Goal: Find specific page/section: Find specific page/section

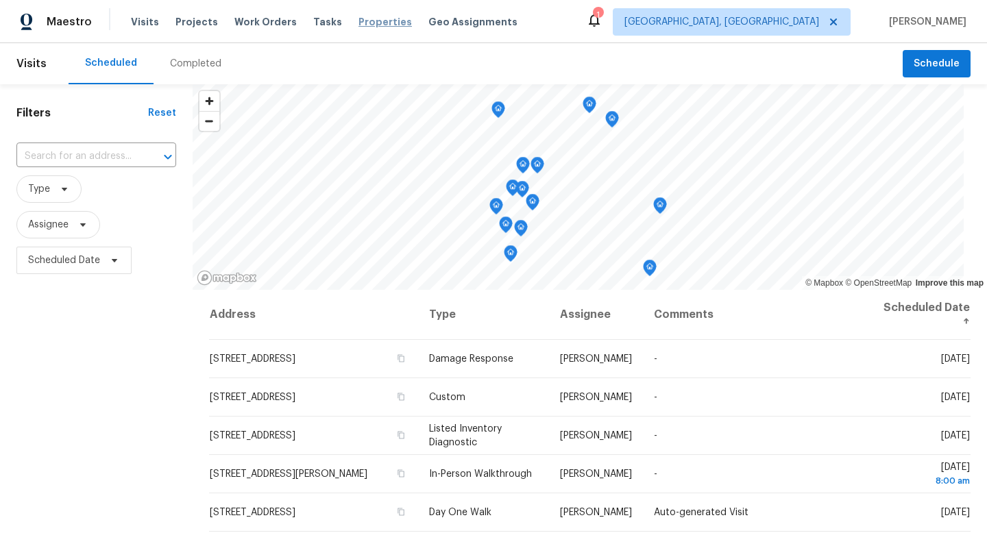
click at [361, 27] on span "Properties" at bounding box center [385, 22] width 53 height 14
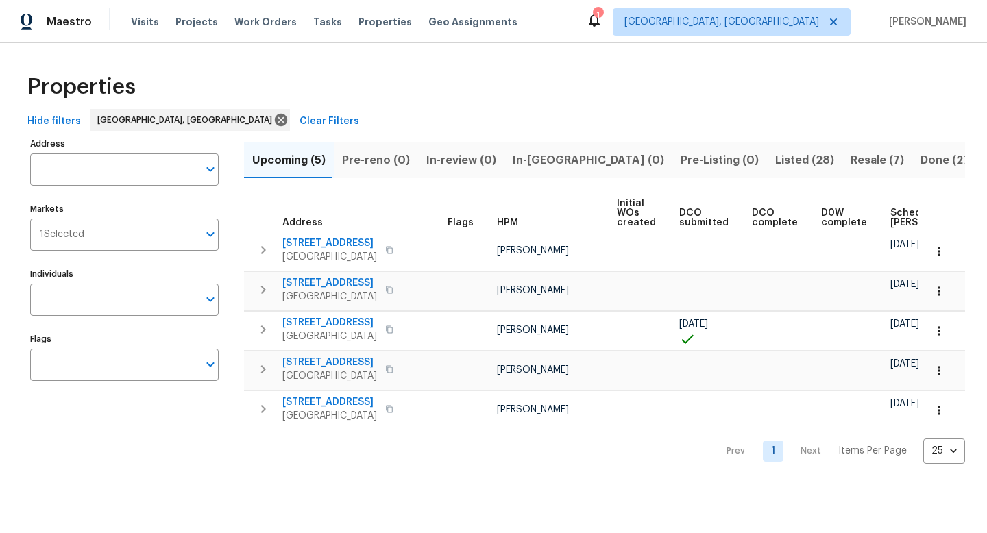
click at [150, 255] on div "Address Address Markets 1 Selected Markets Individuals Individuals Flags Flags" at bounding box center [133, 299] width 206 height 330
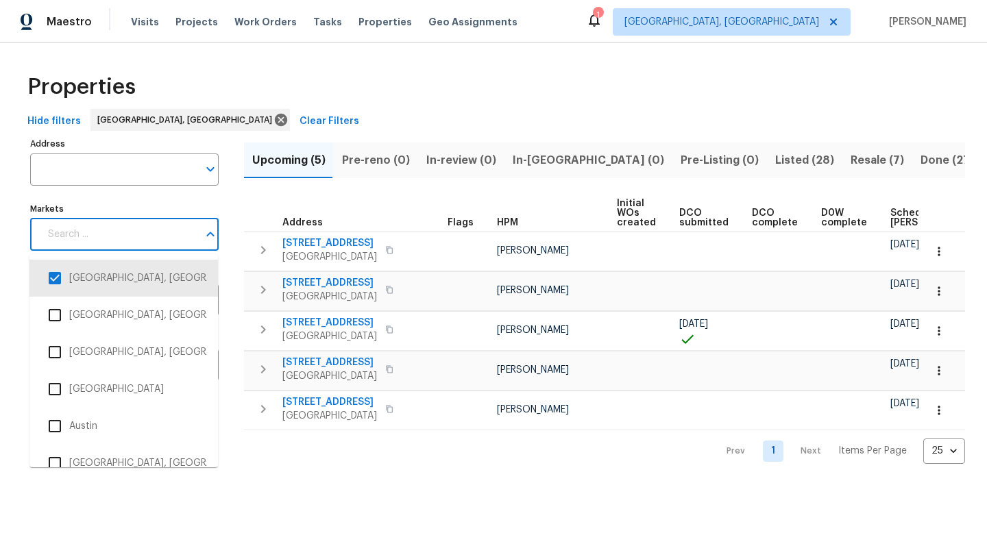
click at [160, 241] on input "Markets" at bounding box center [119, 235] width 158 height 32
click at [59, 271] on input "checkbox" at bounding box center [54, 278] width 29 height 29
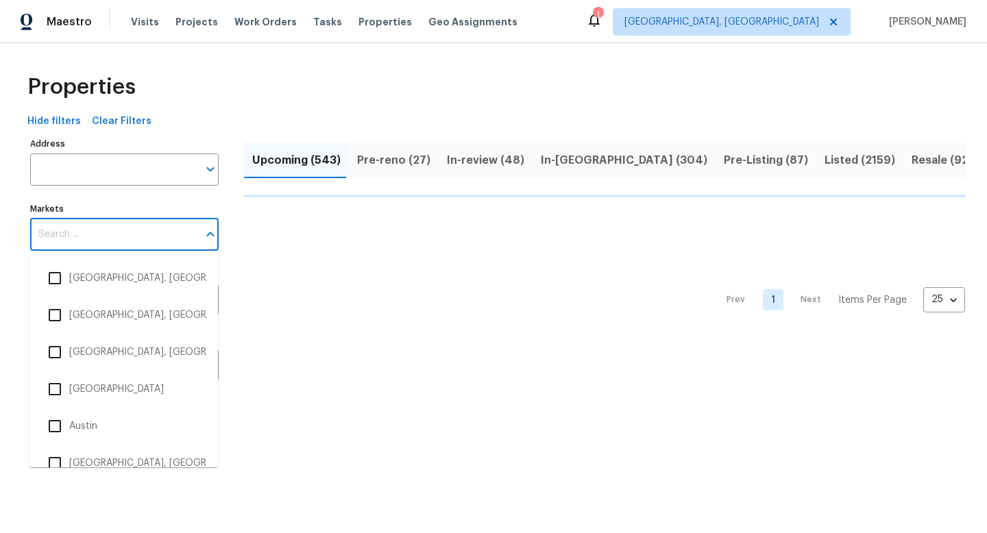
click at [84, 240] on input "Markets" at bounding box center [114, 235] width 168 height 32
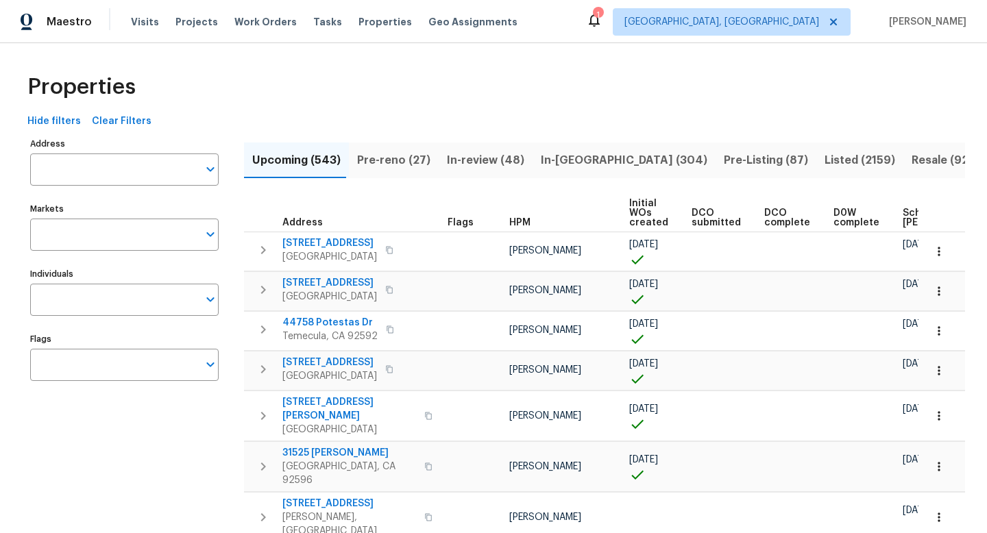
click at [84, 240] on input "Markets" at bounding box center [114, 235] width 168 height 32
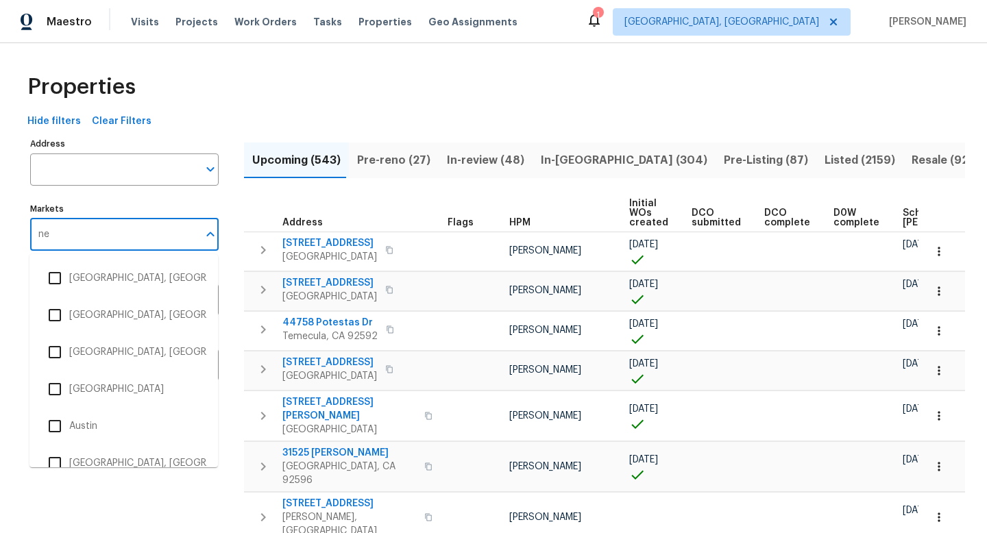
type input "new"
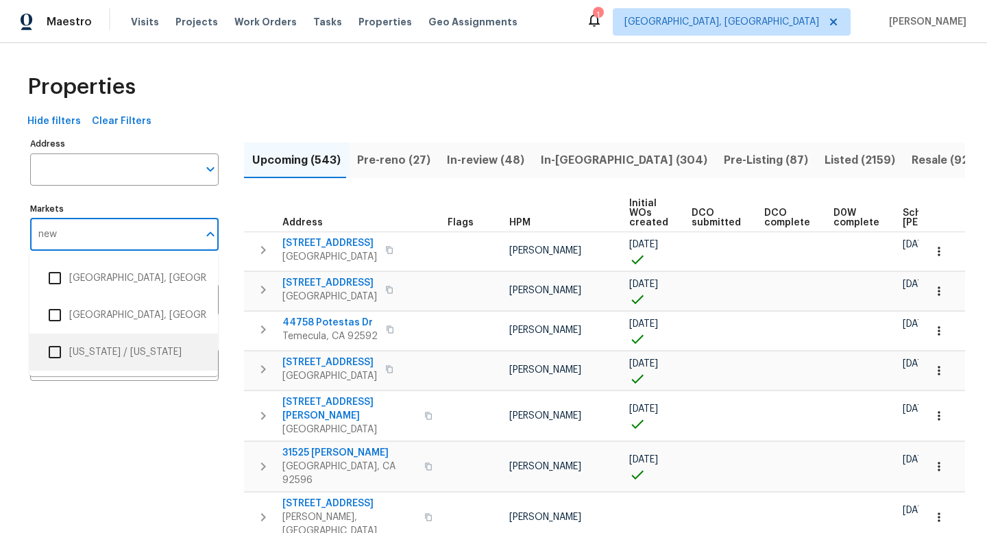
click at [56, 346] on input "checkbox" at bounding box center [54, 352] width 29 height 29
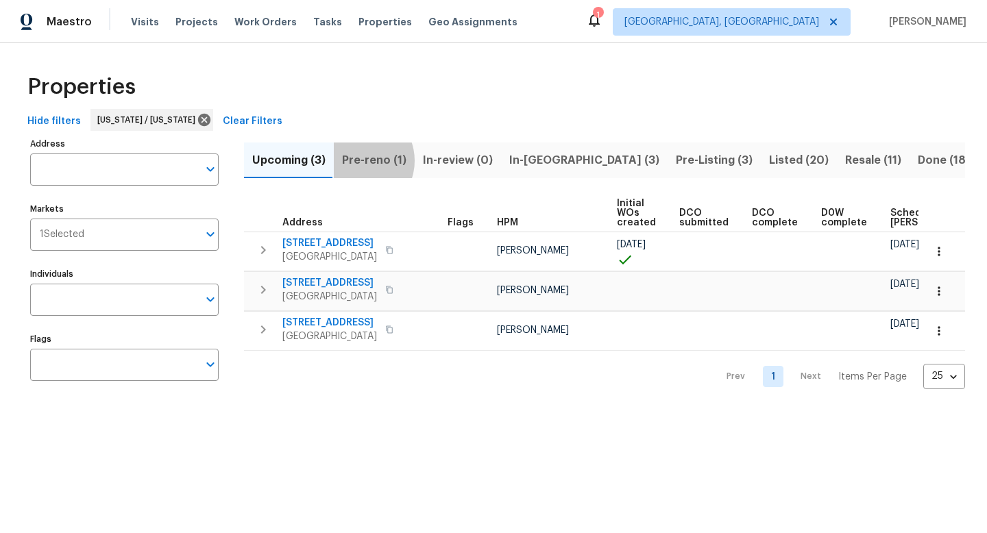
click at [356, 160] on span "Pre-reno (1)" at bounding box center [374, 160] width 64 height 19
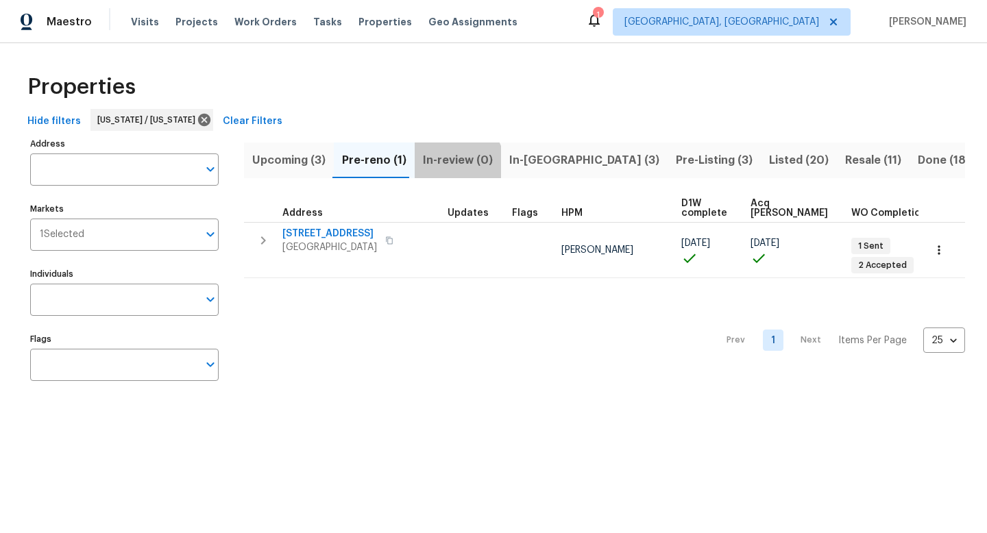
click at [441, 167] on span "In-review (0)" at bounding box center [458, 160] width 70 height 19
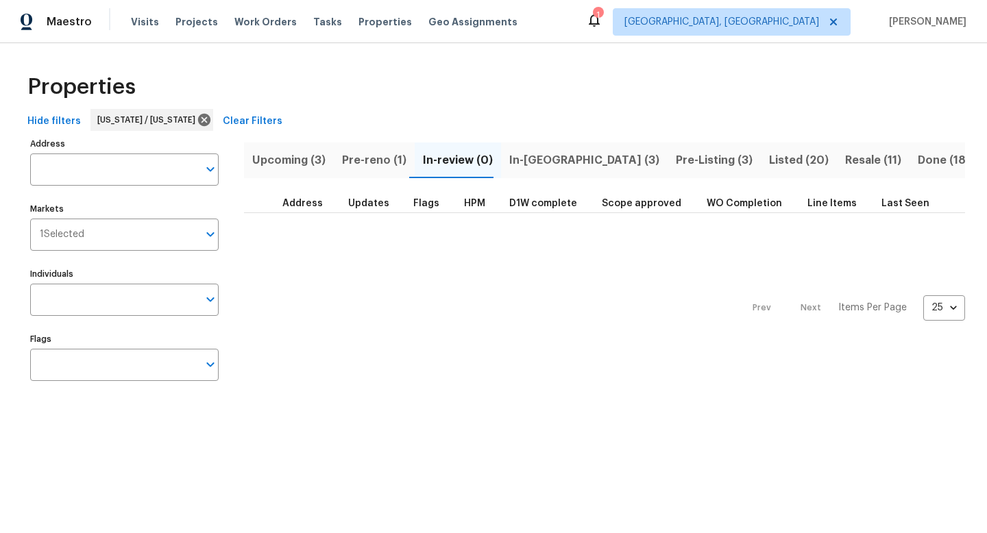
click at [676, 161] on span "Pre-Listing (3)" at bounding box center [714, 160] width 77 height 19
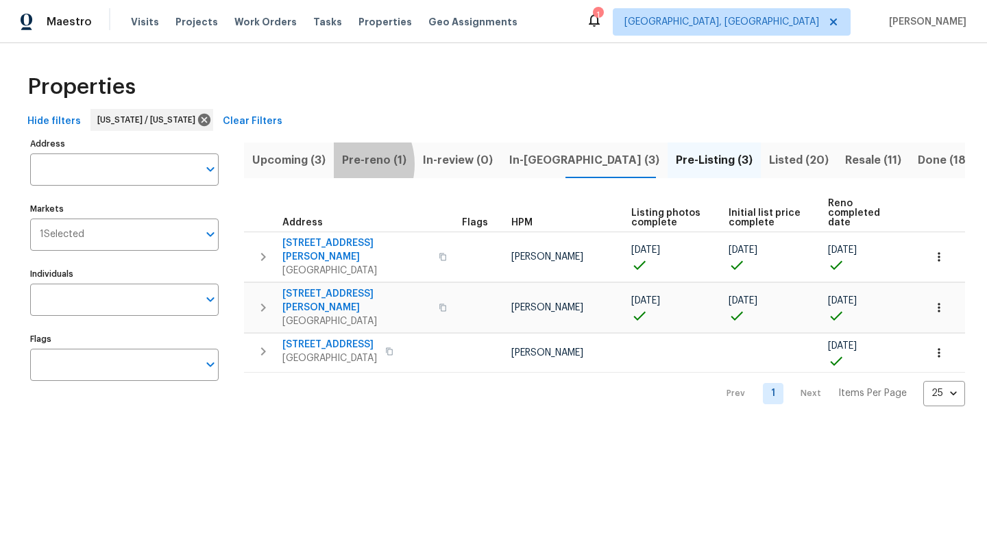
click at [342, 164] on span "Pre-reno (1)" at bounding box center [374, 160] width 64 height 19
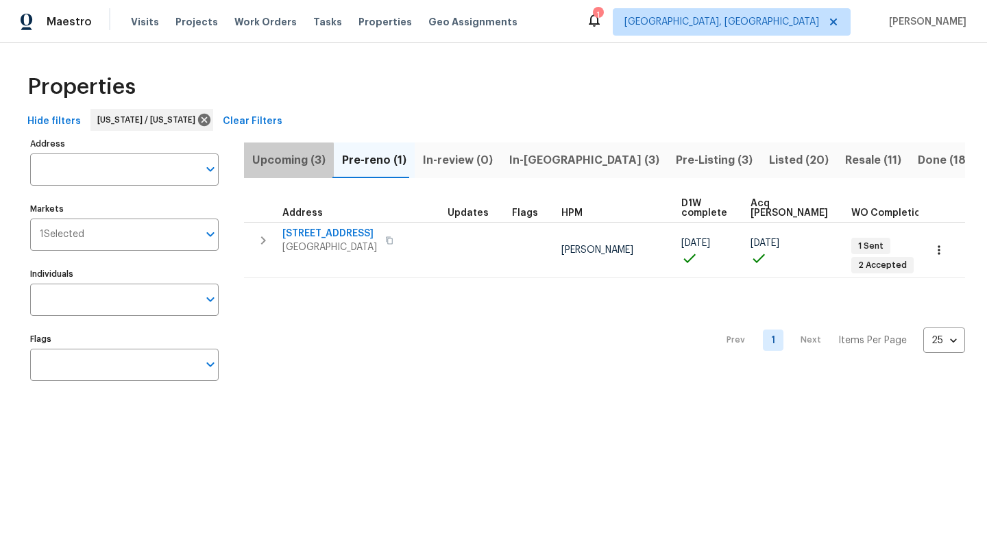
click at [267, 165] on span "Upcoming (3)" at bounding box center [288, 160] width 73 height 19
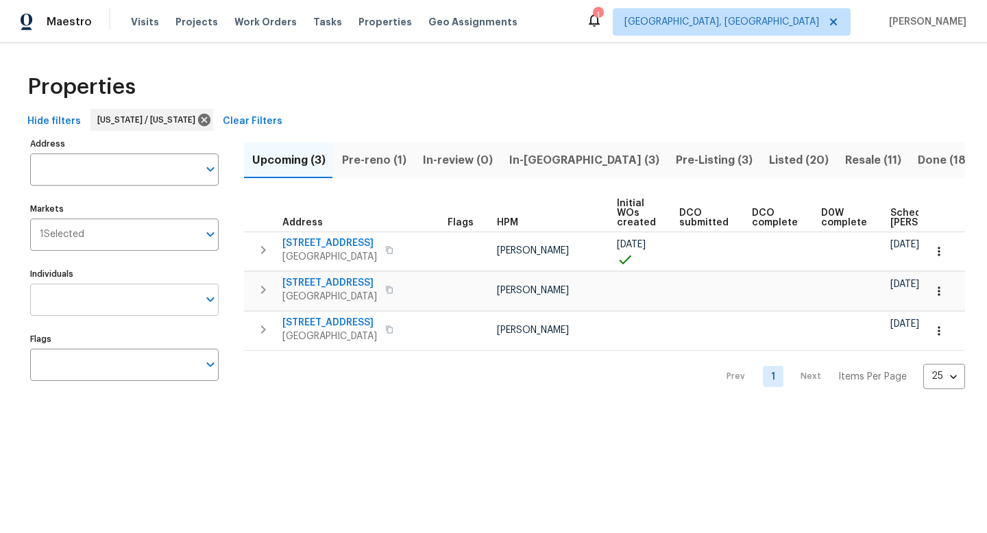
click at [40, 295] on input "Individuals" at bounding box center [114, 300] width 168 height 32
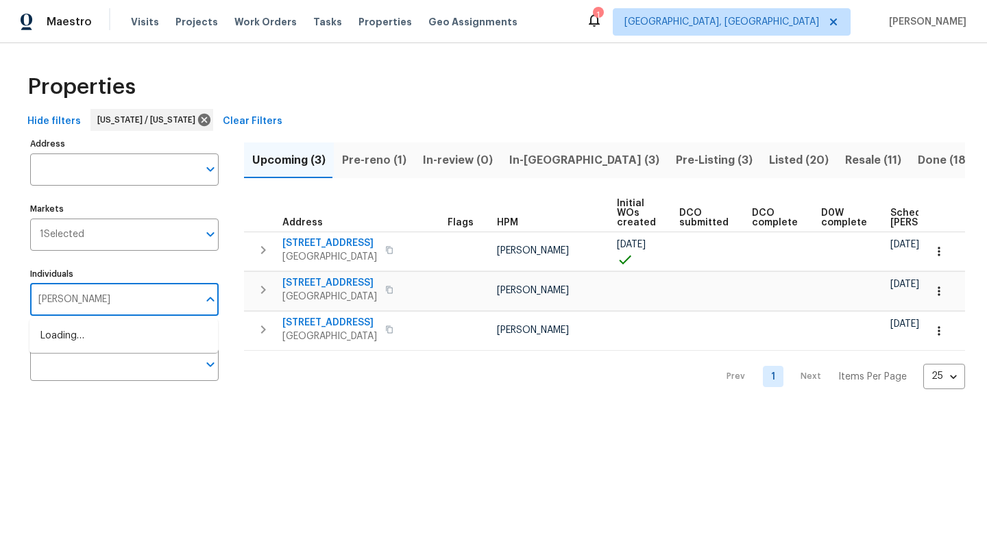
type input "[PERSON_NAME]"
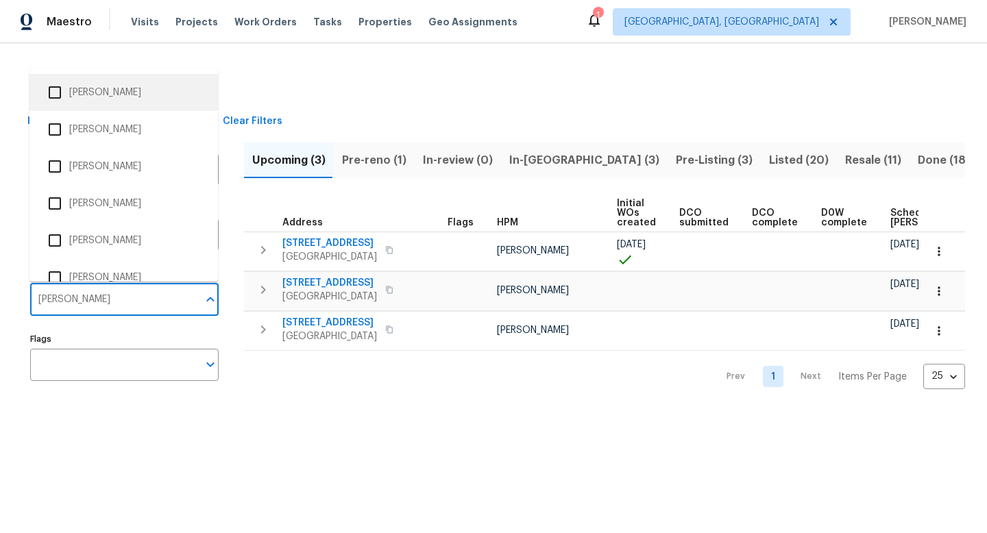
click at [111, 96] on li "[PERSON_NAME]" at bounding box center [123, 92] width 167 height 29
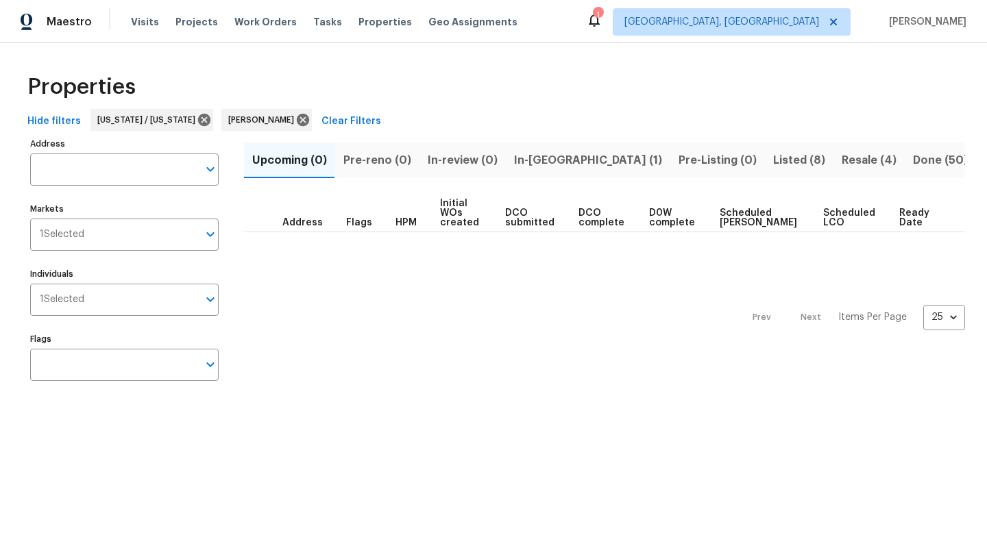
click at [842, 162] on span "Resale (4)" at bounding box center [869, 160] width 55 height 19
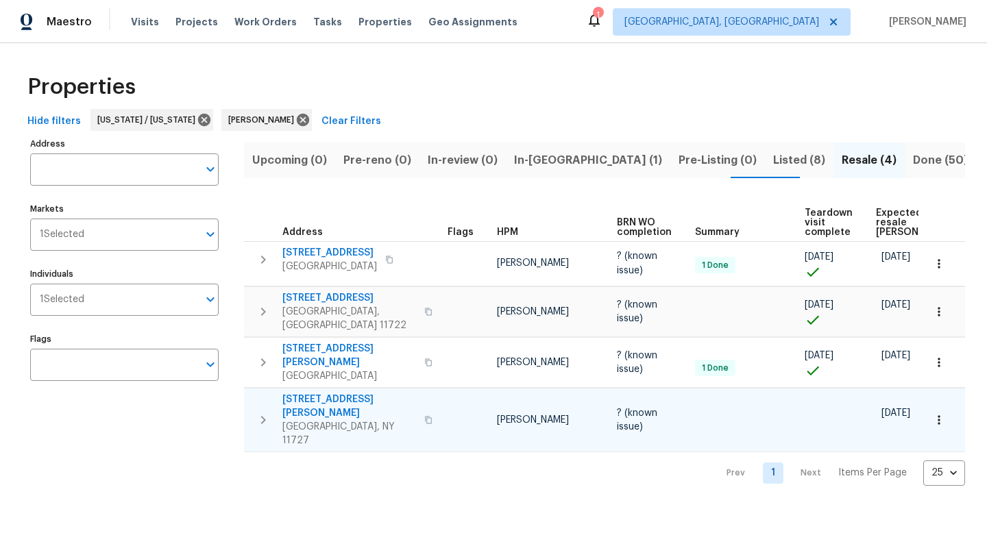
click at [737, 391] on td at bounding box center [745, 420] width 110 height 64
click at [773, 152] on span "Listed (8)" at bounding box center [799, 160] width 52 height 19
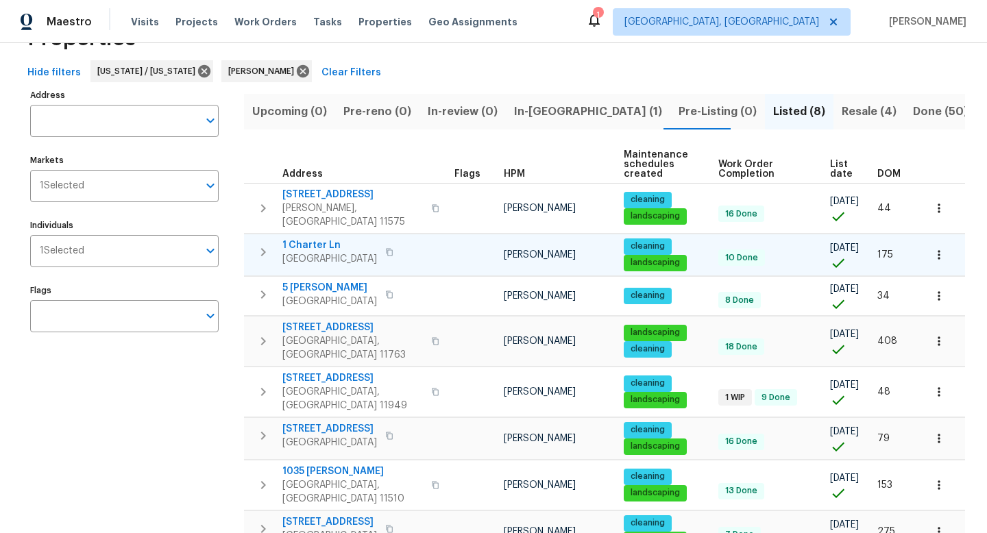
scroll to position [101, 0]
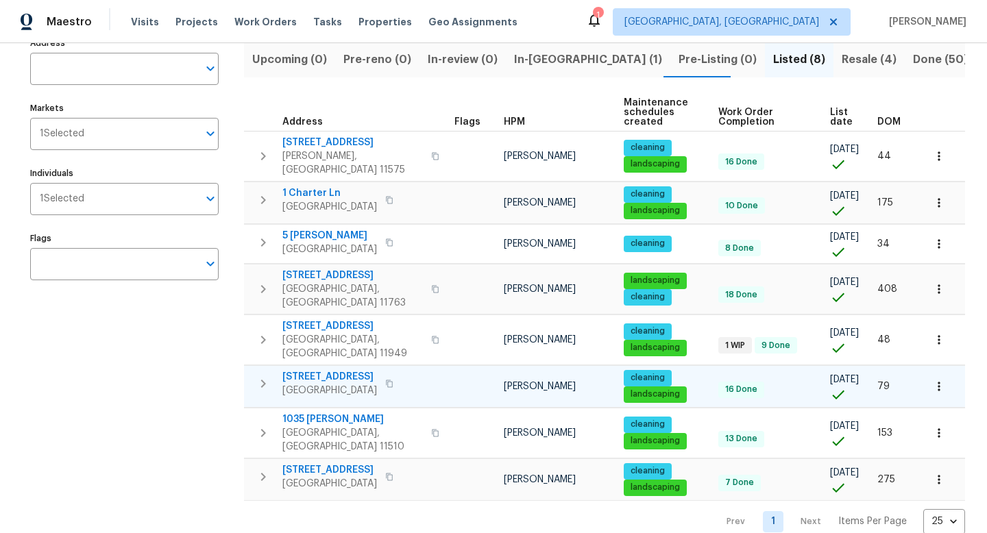
click at [358, 370] on span "[STREET_ADDRESS]" at bounding box center [329, 377] width 95 height 14
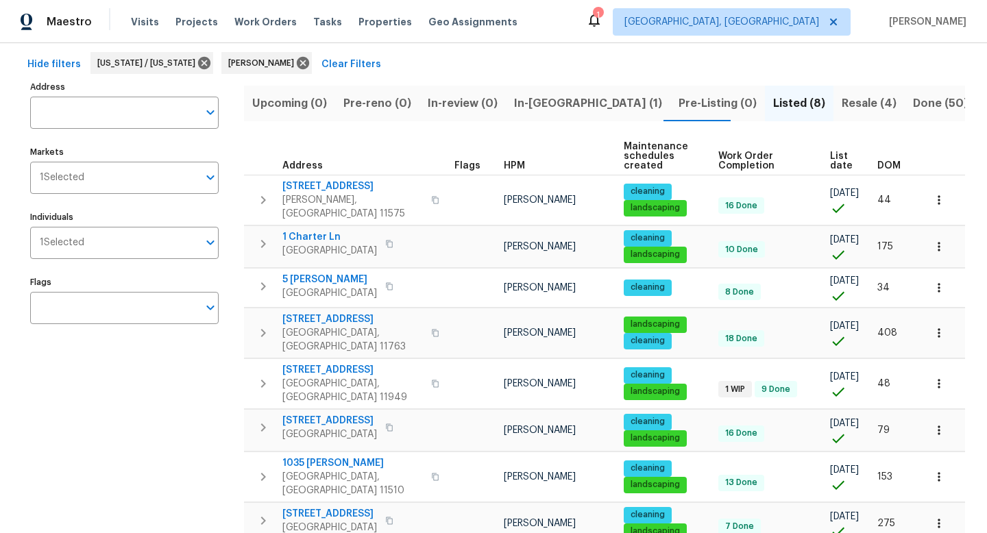
scroll to position [0, 0]
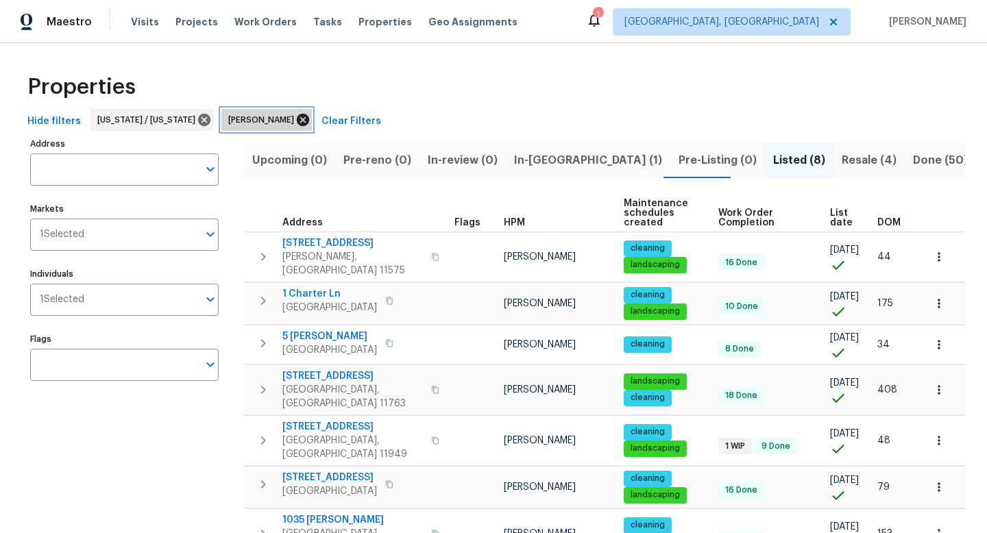
click at [295, 118] on icon at bounding box center [302, 119] width 15 height 15
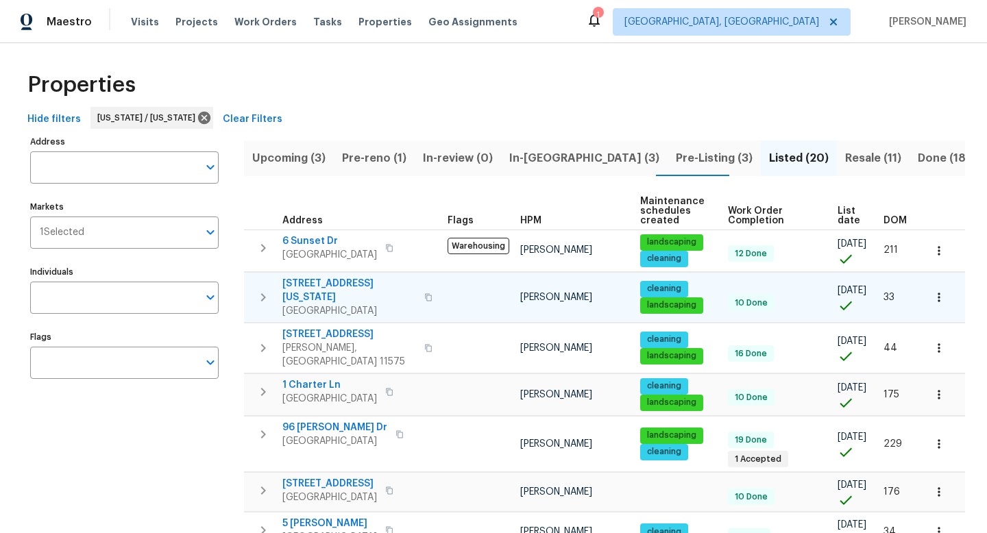
scroll to position [3, 0]
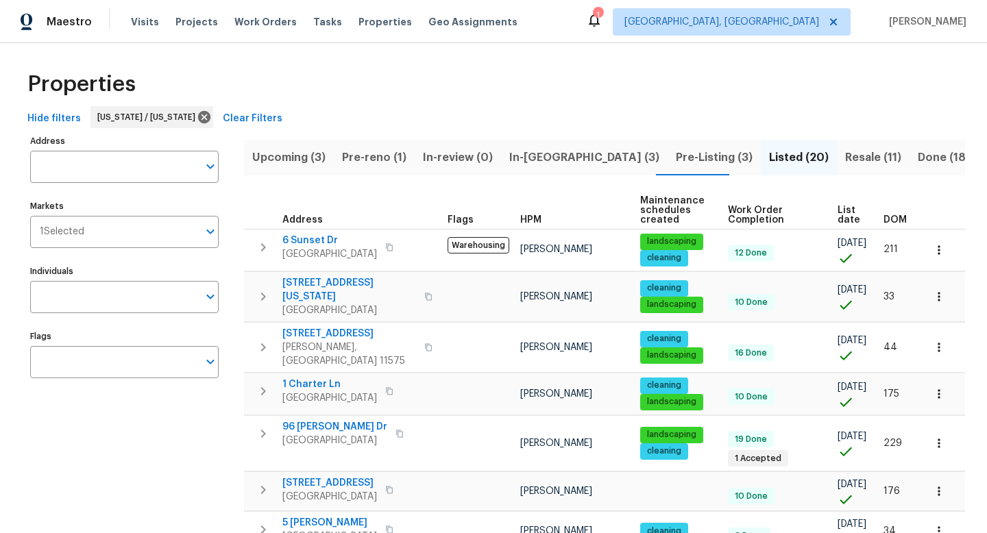
click at [837, 147] on button "Resale (11)" at bounding box center [873, 158] width 73 height 36
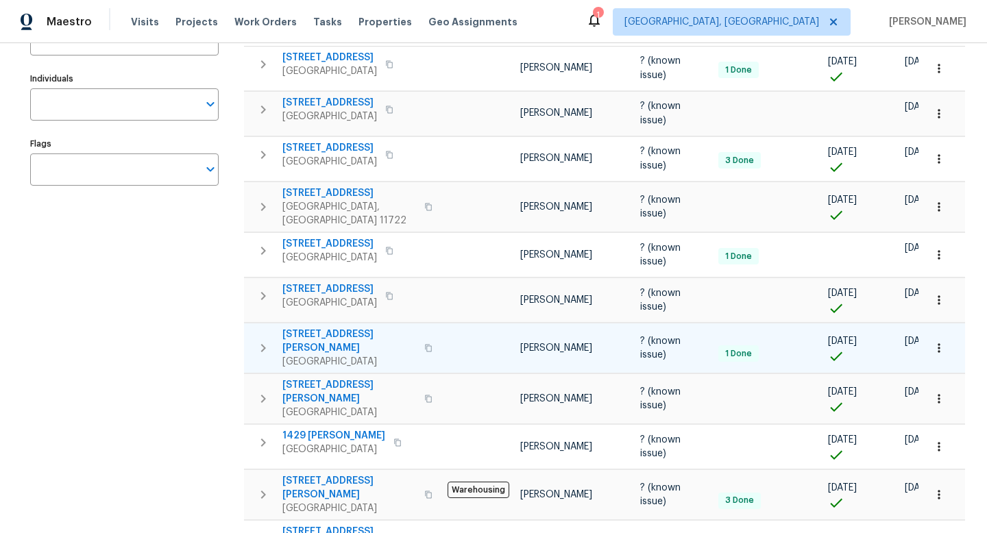
scroll to position [271, 0]
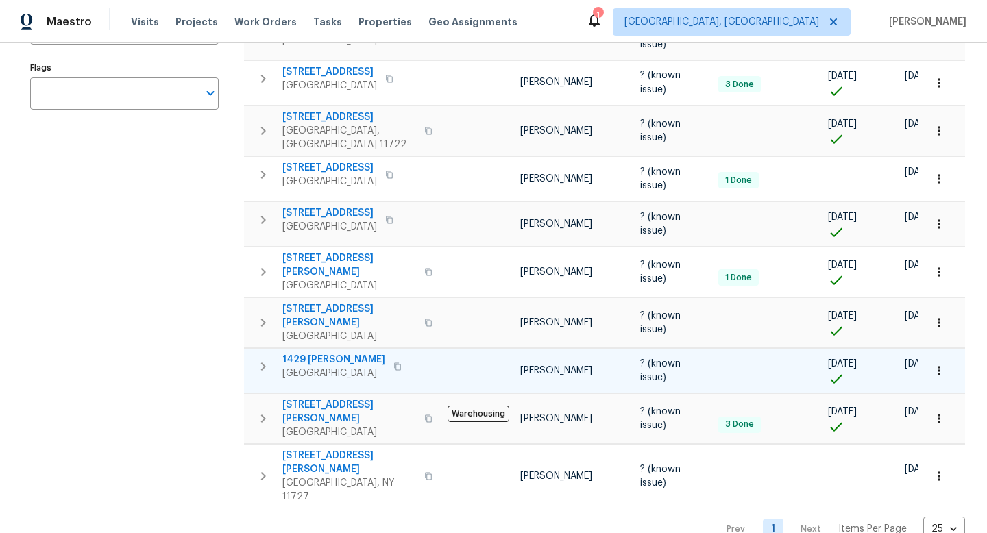
click at [305, 353] on span "1429 [PERSON_NAME]" at bounding box center [333, 360] width 103 height 14
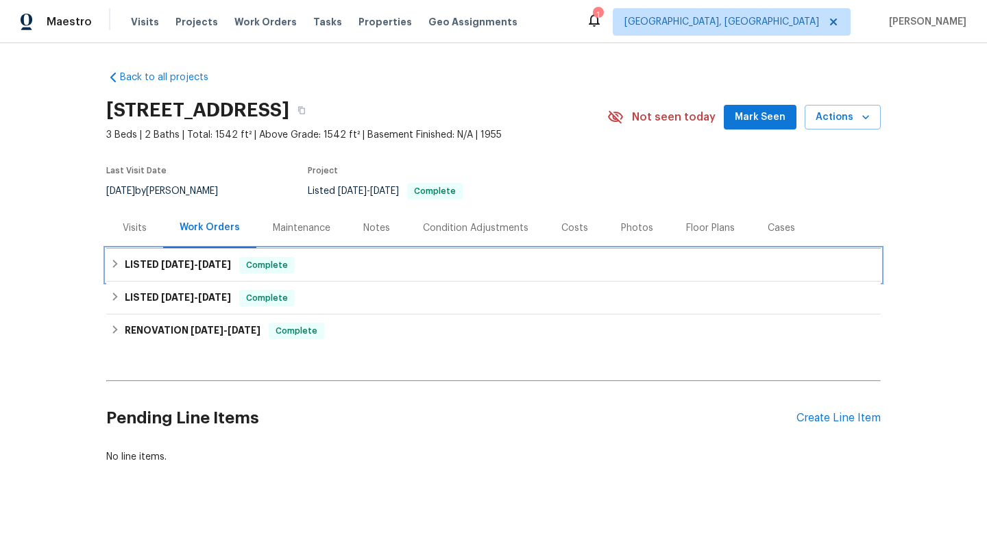
click at [215, 265] on span "7/18/25" at bounding box center [214, 265] width 33 height 10
